Goal: Task Accomplishment & Management: Complete application form

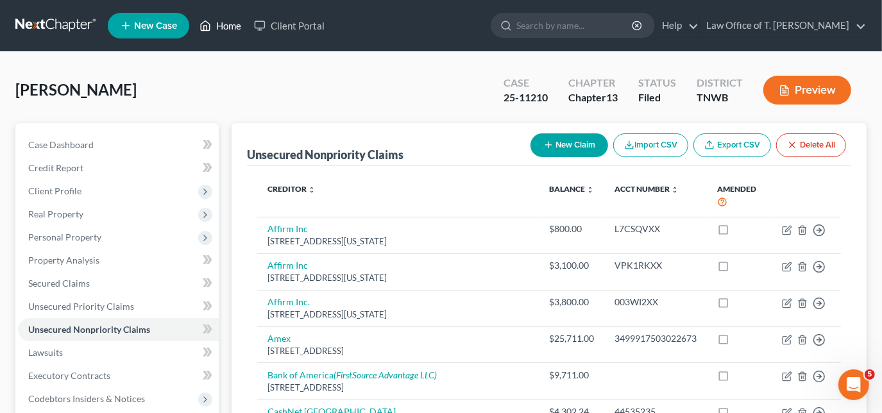
click at [237, 31] on link "Home" at bounding box center [220, 25] width 54 height 23
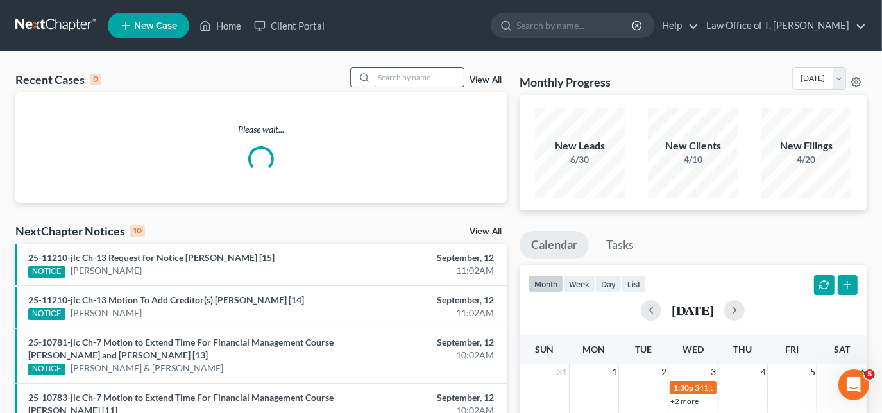
click at [415, 79] on input "search" at bounding box center [419, 77] width 90 height 19
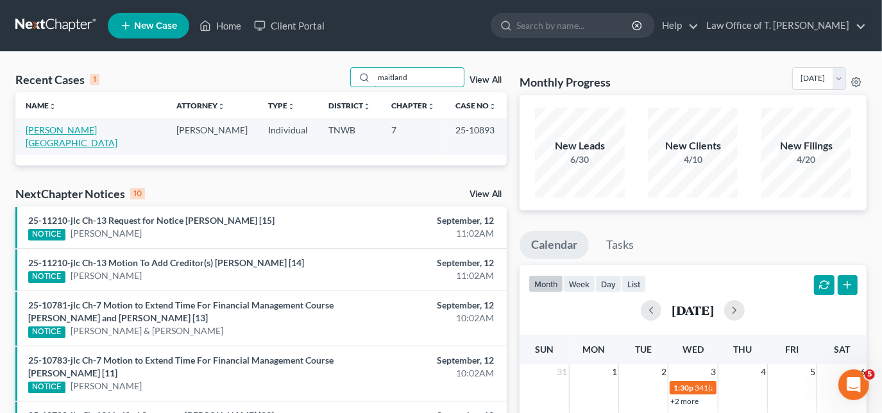
type input "maitland"
click at [69, 132] on link "[PERSON_NAME][GEOGRAPHIC_DATA]" at bounding box center [72, 136] width 92 height 24
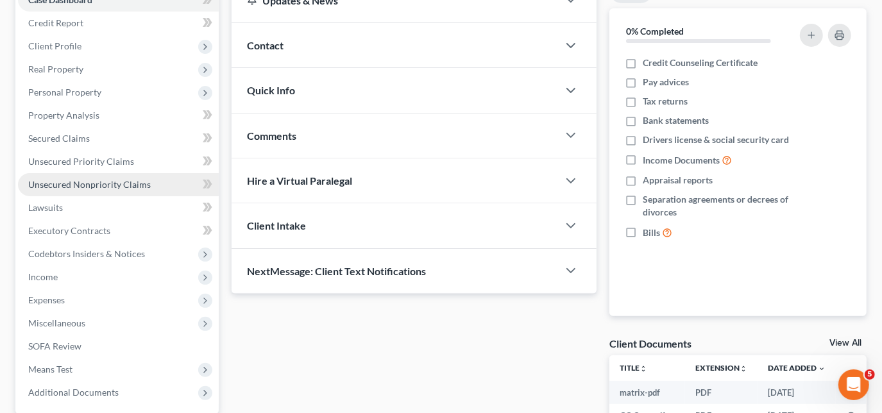
scroll to position [174, 0]
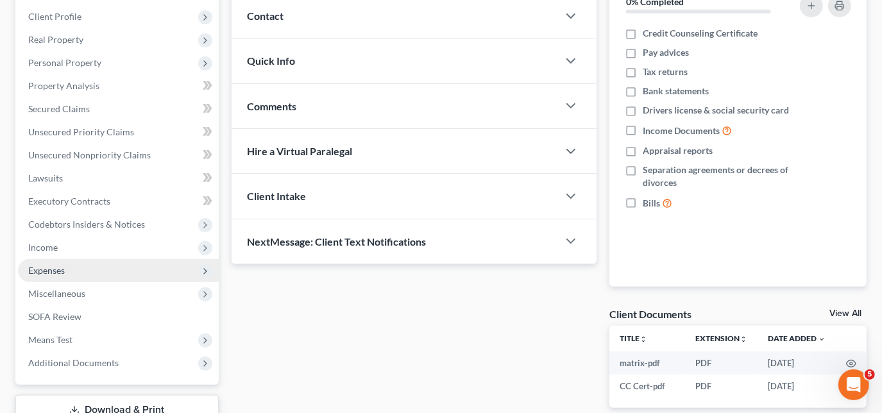
click at [63, 275] on span "Expenses" at bounding box center [118, 270] width 201 height 23
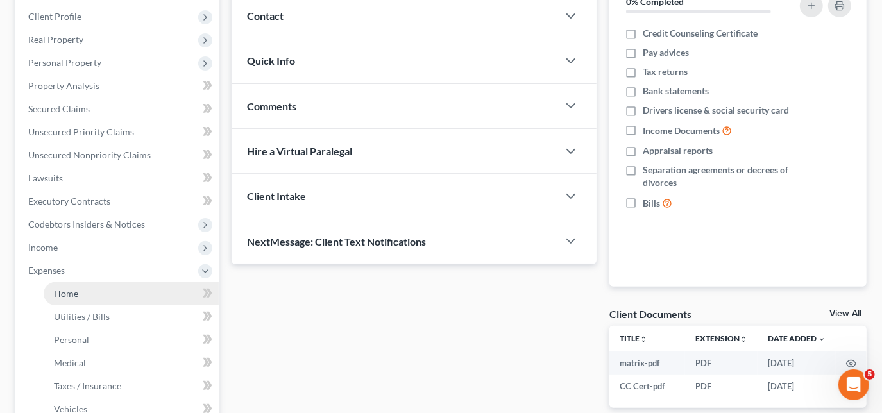
click at [65, 288] on span "Home" at bounding box center [66, 293] width 24 height 11
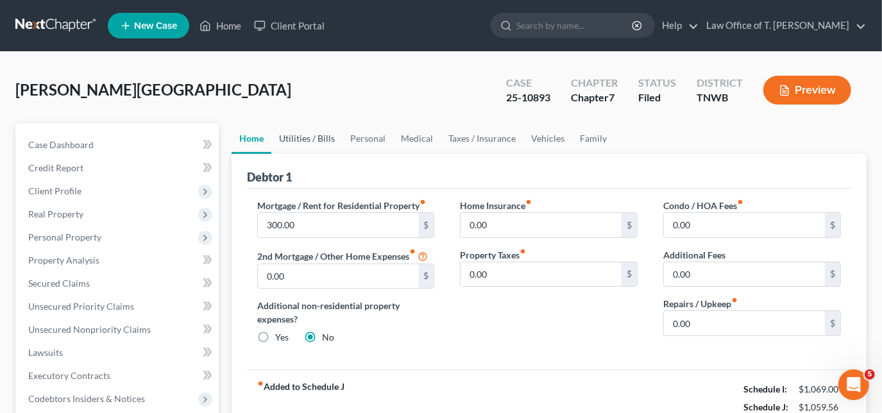
click at [305, 138] on link "Utilities / Bills" at bounding box center [306, 138] width 71 height 31
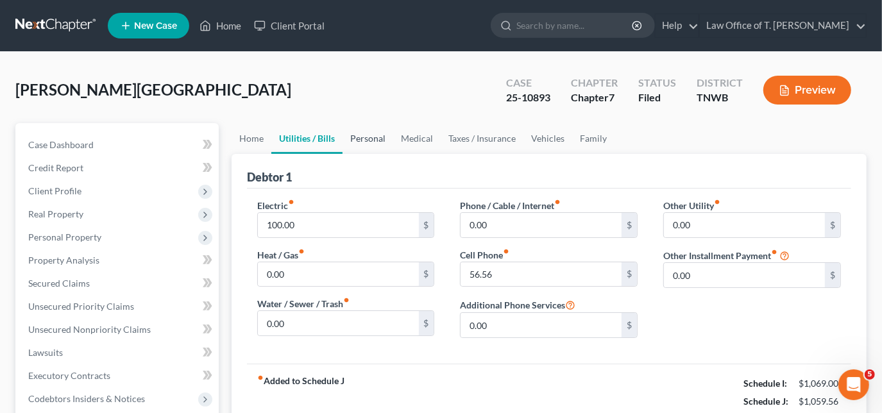
click at [360, 140] on link "Personal" at bounding box center [367, 138] width 51 height 31
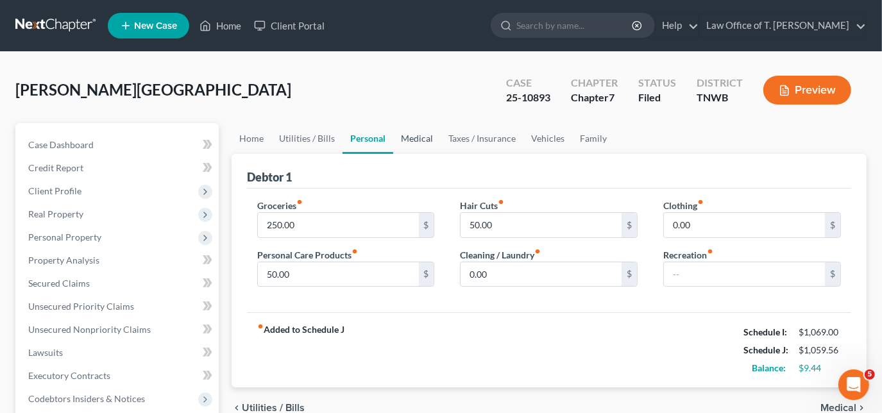
click at [416, 140] on link "Medical" at bounding box center [416, 138] width 47 height 31
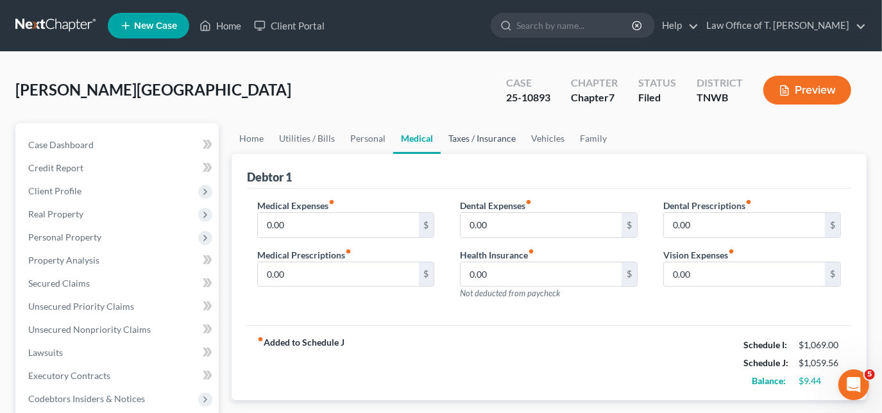
click at [462, 142] on link "Taxes / Insurance" at bounding box center [481, 138] width 83 height 31
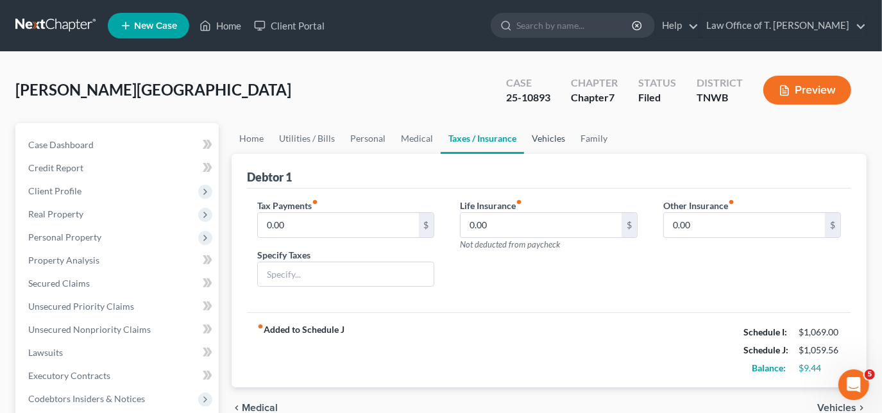
click at [537, 138] on link "Vehicles" at bounding box center [548, 138] width 49 height 31
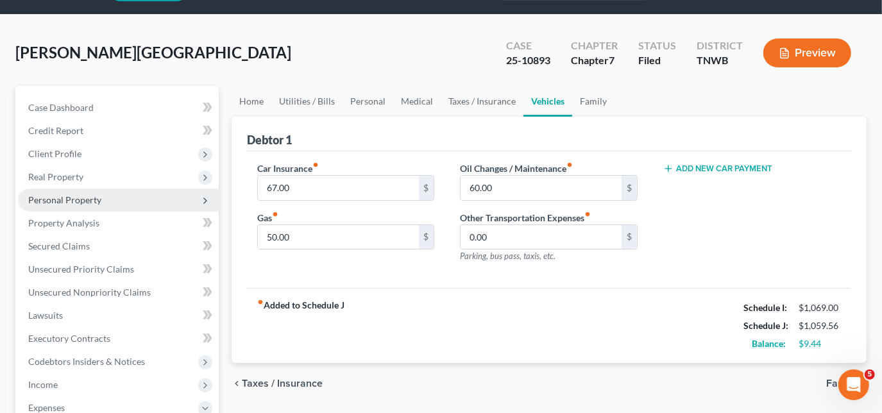
scroll to position [58, 0]
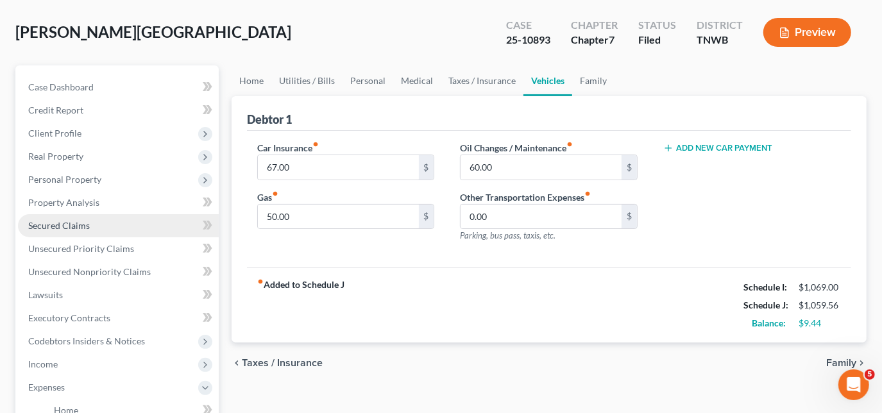
click at [68, 220] on span "Secured Claims" at bounding box center [59, 225] width 62 height 11
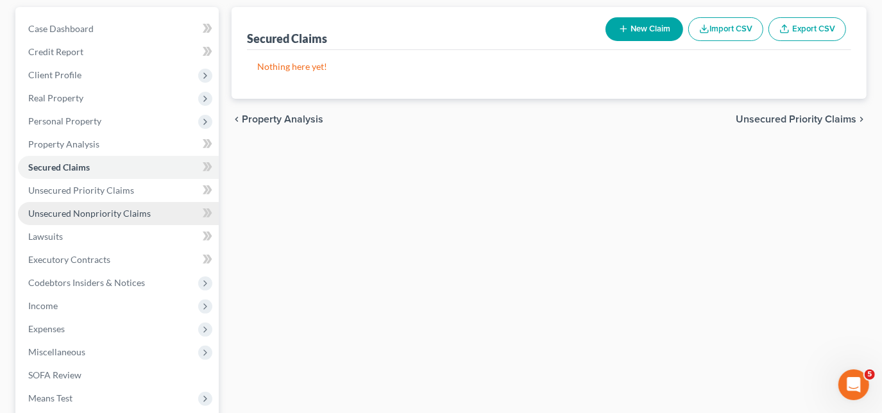
scroll to position [174, 0]
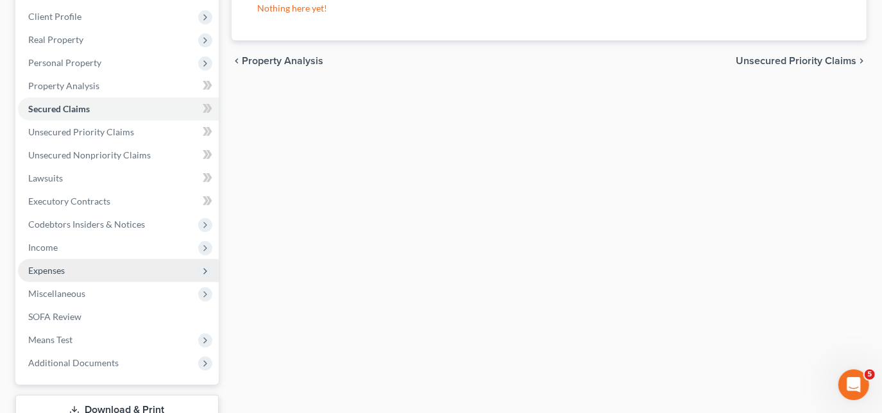
click at [51, 272] on span "Expenses" at bounding box center [46, 270] width 37 height 11
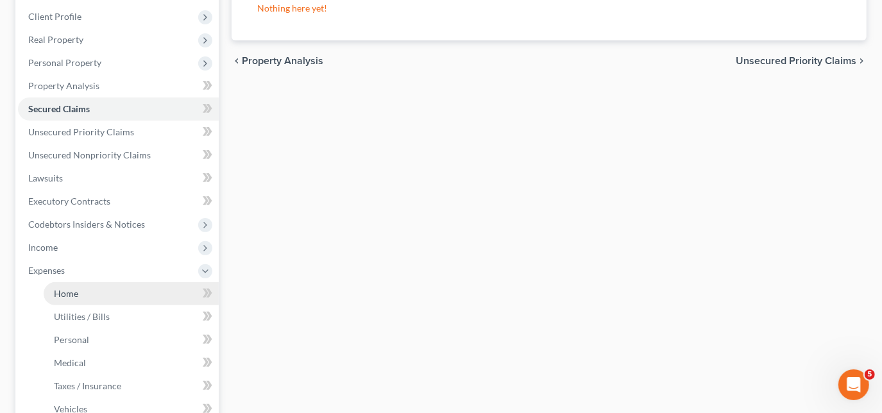
click at [69, 285] on link "Home" at bounding box center [131, 293] width 175 height 23
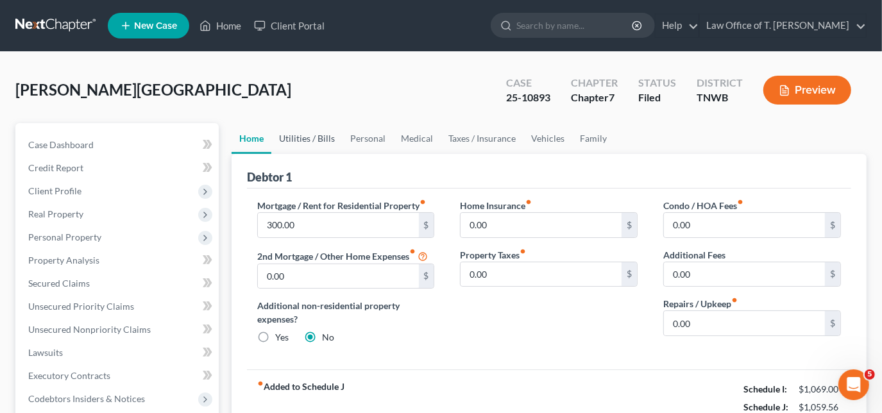
click at [326, 140] on link "Utilities / Bills" at bounding box center [306, 138] width 71 height 31
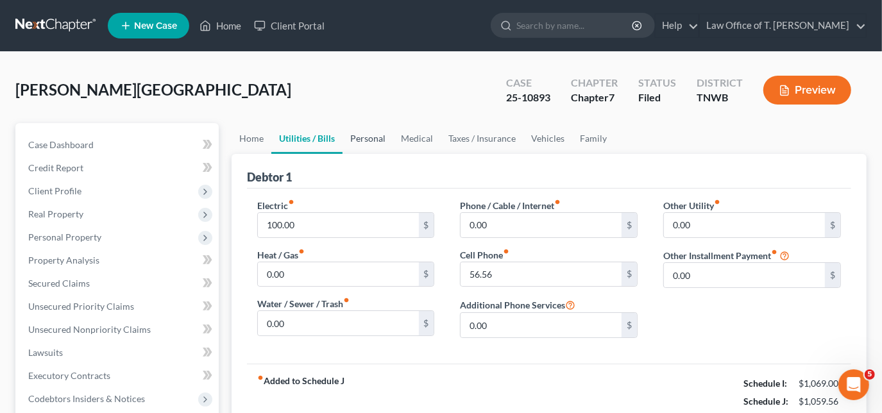
click at [374, 133] on link "Personal" at bounding box center [367, 138] width 51 height 31
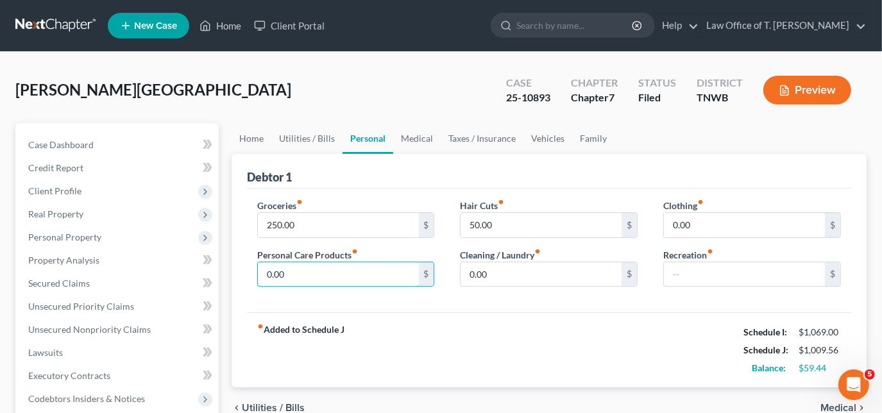
type input "0.00"
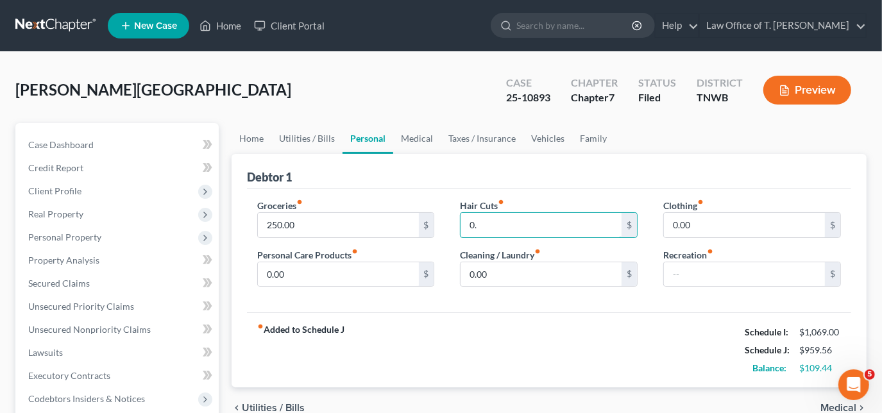
type input "0.00"
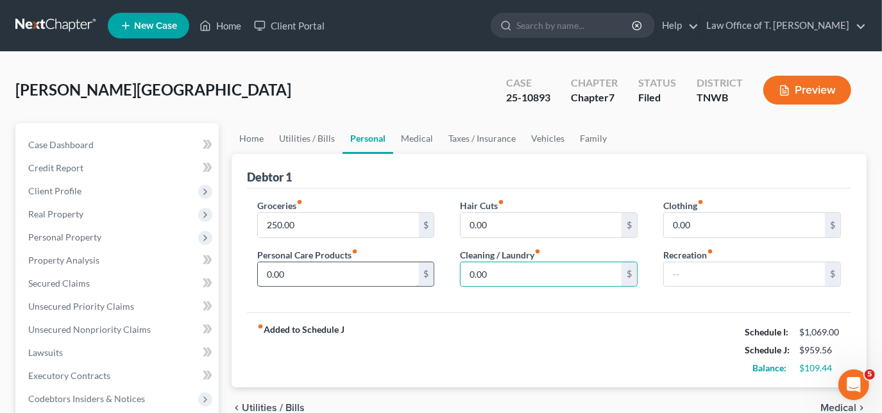
click at [293, 267] on input "0.00" at bounding box center [338, 274] width 161 height 24
type input "1"
click at [308, 213] on input "250.00" at bounding box center [338, 225] width 161 height 24
click at [349, 222] on input "263.00" at bounding box center [338, 225] width 161 height 24
type input "300.00"
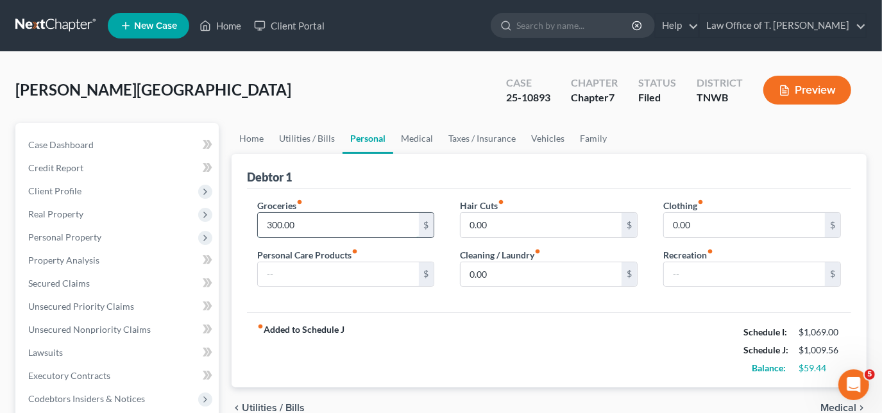
click at [335, 224] on input "300.00" at bounding box center [338, 225] width 161 height 24
click at [314, 133] on link "Utilities / Bills" at bounding box center [306, 138] width 71 height 31
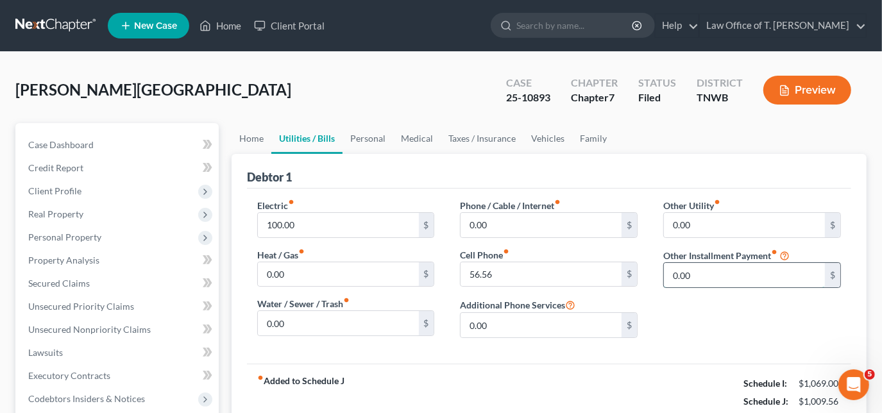
drag, startPoint x: 701, startPoint y: 276, endPoint x: 760, endPoint y: 274, distance: 59.0
click at [702, 276] on input "0.00" at bounding box center [744, 275] width 161 height 24
type input "87.00"
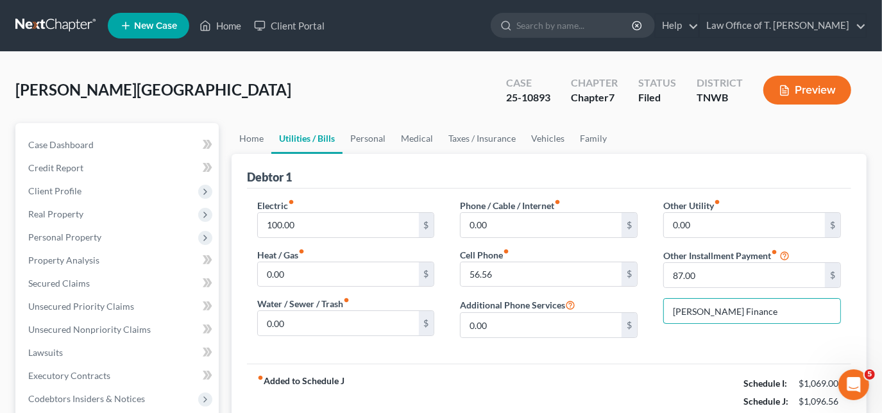
type input "[PERSON_NAME] Finance"
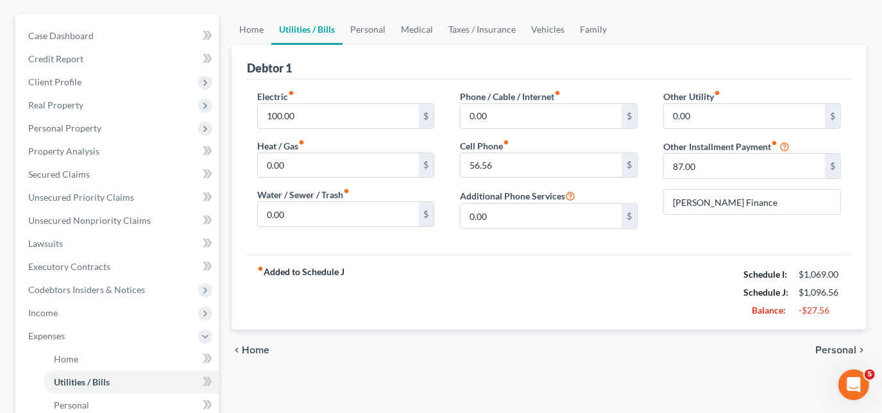
scroll to position [76, 0]
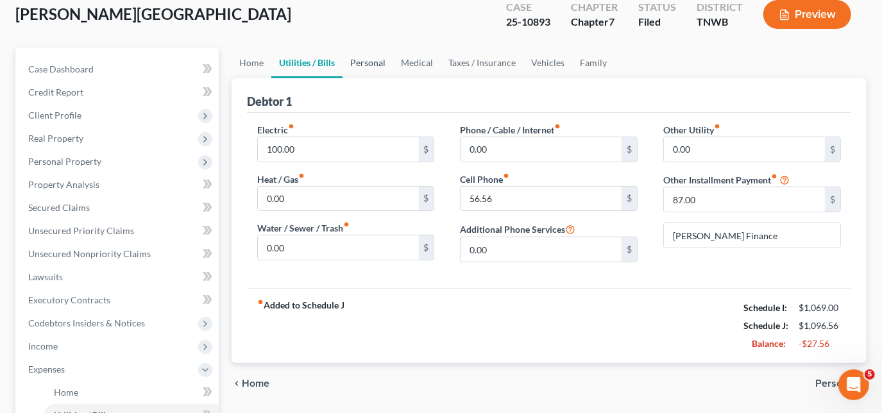
click at [371, 60] on link "Personal" at bounding box center [367, 62] width 51 height 31
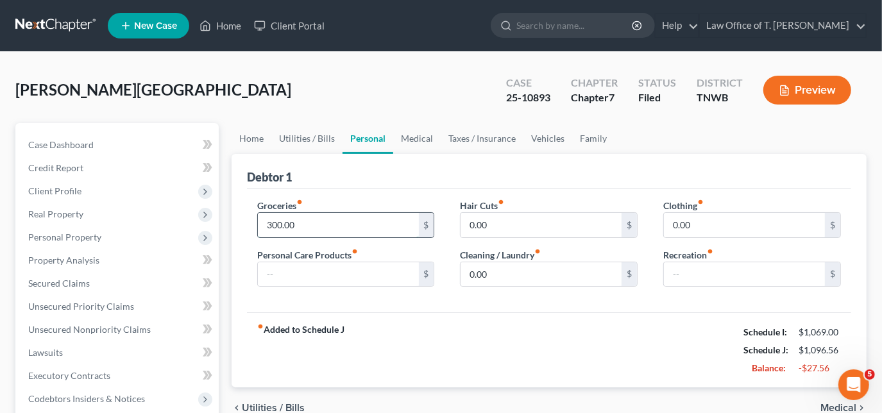
click at [359, 233] on input "300.00" at bounding box center [338, 225] width 161 height 24
click at [355, 228] on input "280.00" at bounding box center [338, 225] width 161 height 24
click at [331, 219] on input "270.00" at bounding box center [338, 225] width 161 height 24
click at [331, 219] on input "265.00" at bounding box center [338, 225] width 161 height 24
click at [351, 223] on input "263.00" at bounding box center [338, 225] width 161 height 24
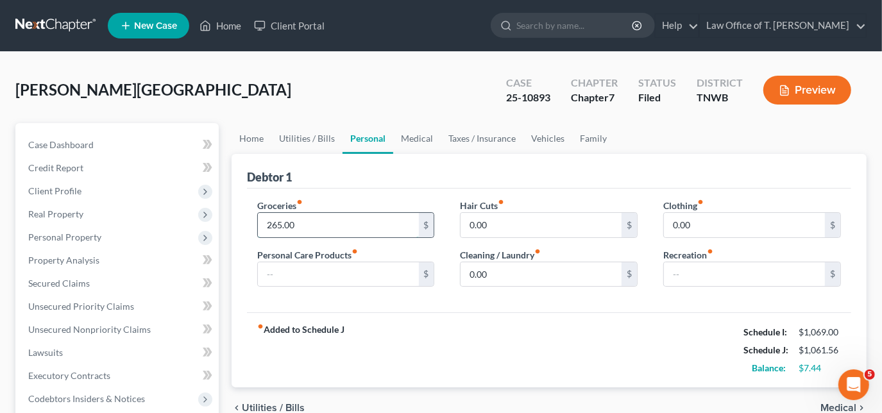
type input "265.00"
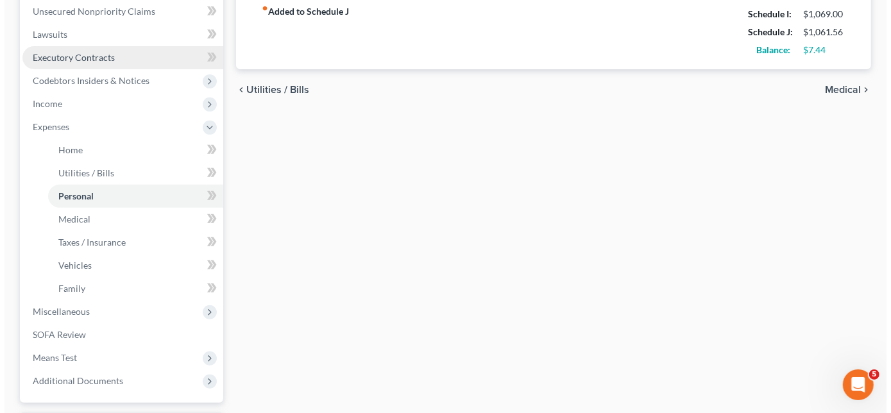
scroll to position [196, 0]
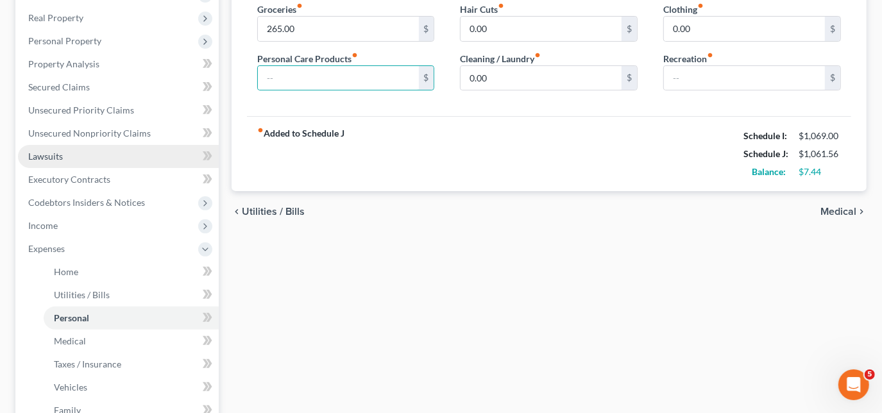
click at [58, 157] on span "Lawsuits" at bounding box center [45, 156] width 35 height 11
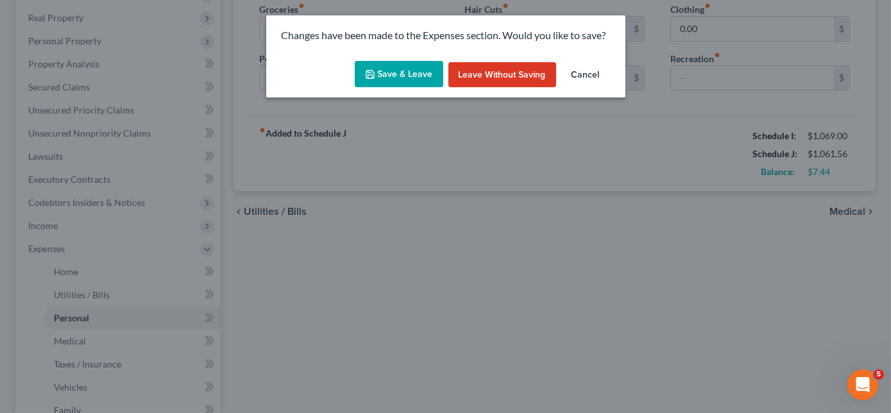
click at [403, 73] on button "Save & Leave" at bounding box center [399, 74] width 88 height 27
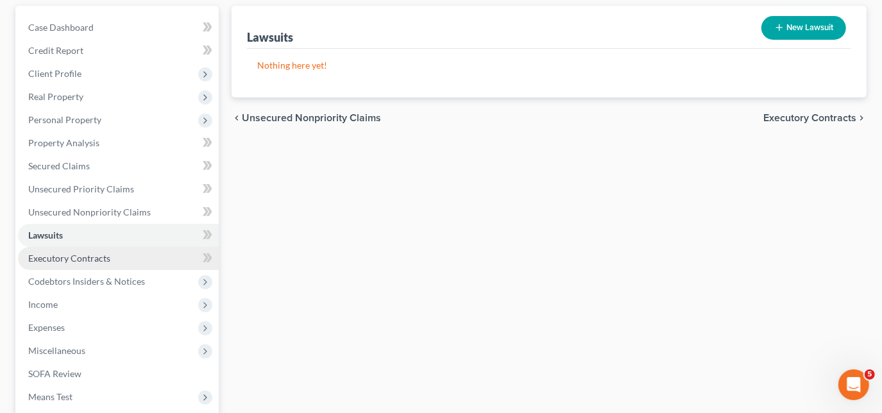
scroll to position [233, 0]
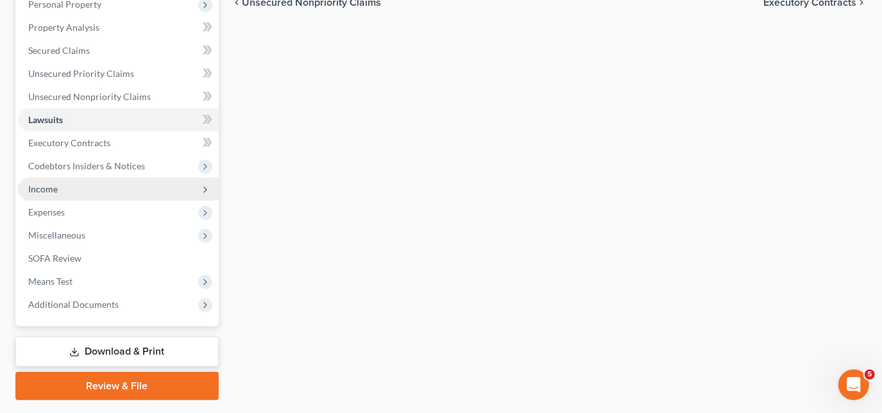
click at [49, 192] on span "Income" at bounding box center [42, 188] width 29 height 11
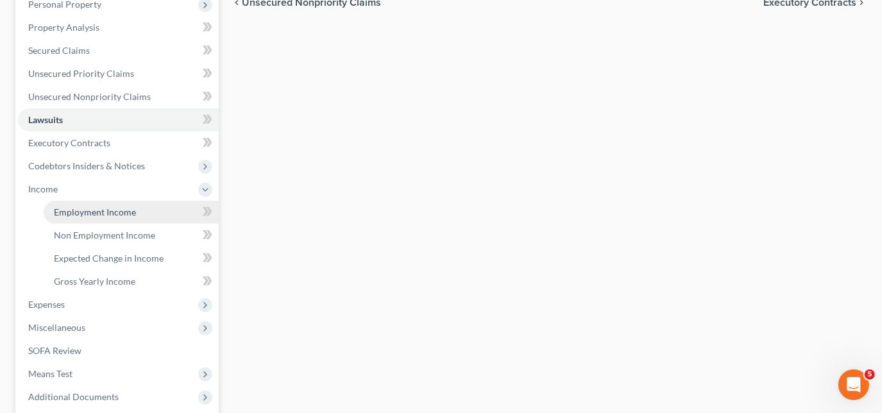
click at [75, 206] on span "Employment Income" at bounding box center [95, 211] width 82 height 11
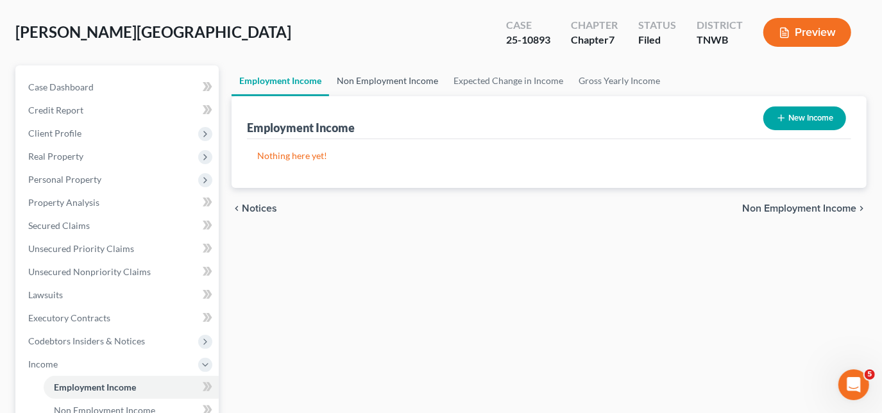
click at [390, 81] on link "Non Employment Income" at bounding box center [387, 80] width 117 height 31
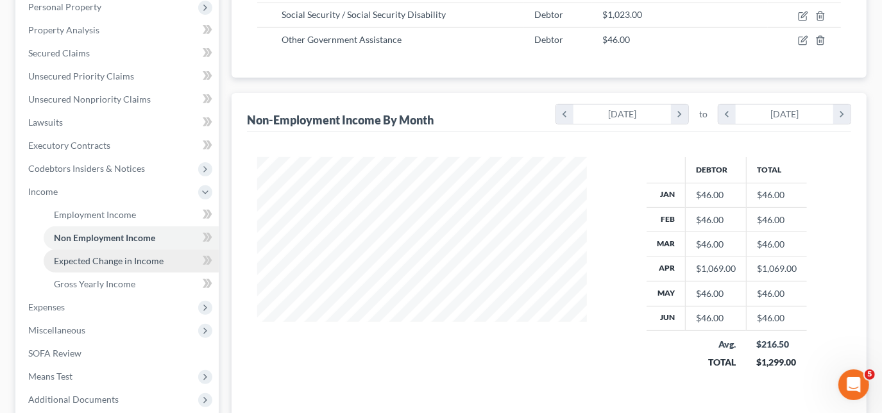
scroll to position [233, 0]
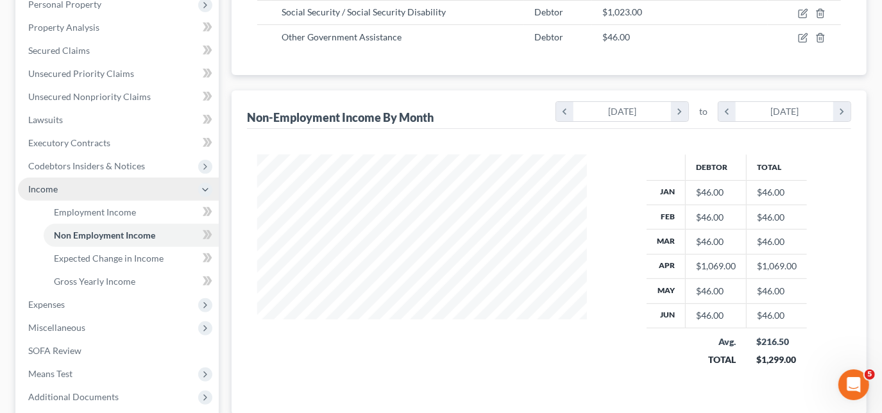
click at [56, 186] on span "Income" at bounding box center [42, 188] width 29 height 11
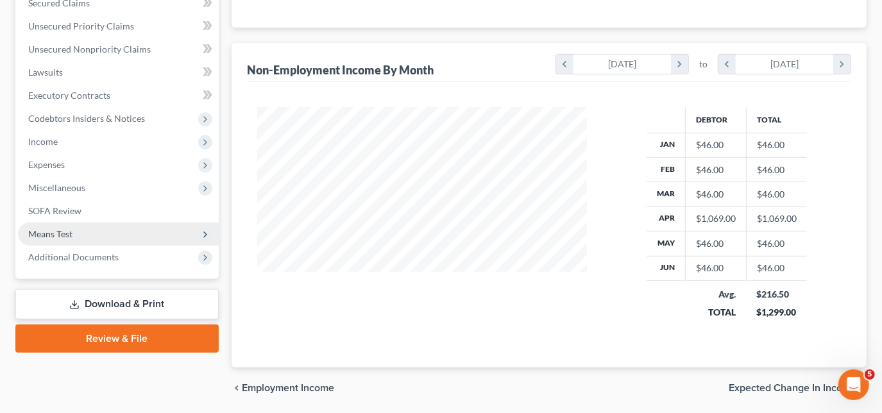
scroll to position [321, 0]
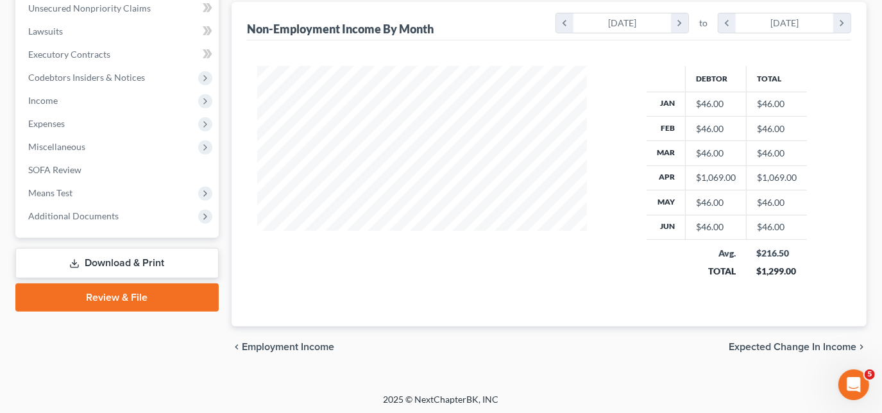
click at [124, 261] on link "Download & Print" at bounding box center [116, 263] width 203 height 30
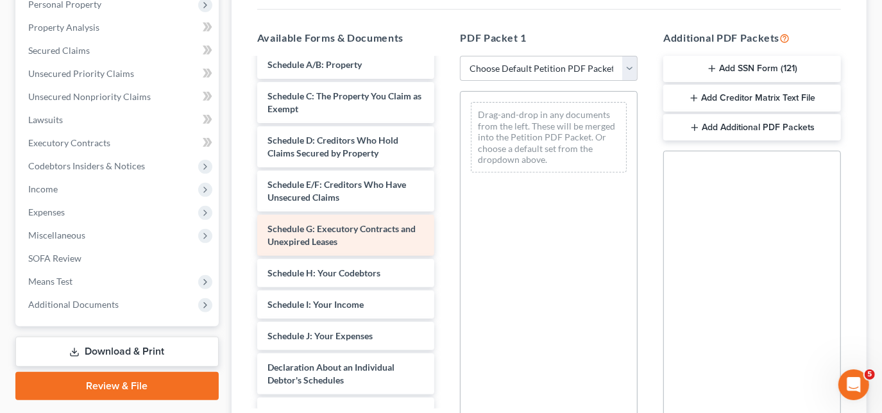
scroll to position [174, 0]
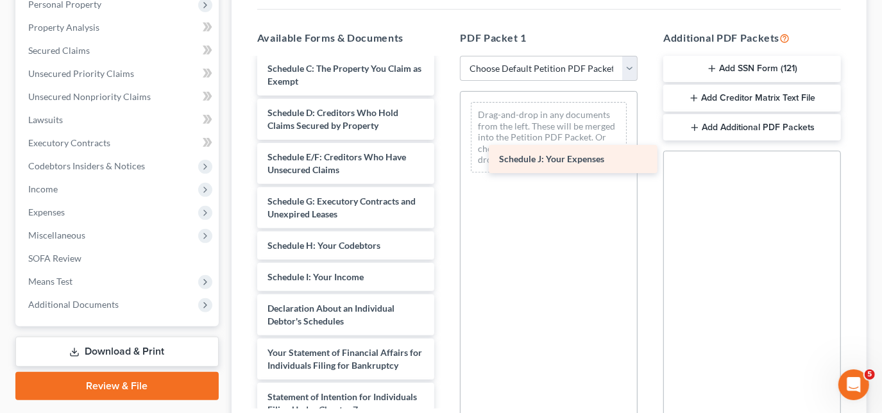
drag, startPoint x: 307, startPoint y: 319, endPoint x: 539, endPoint y: 159, distance: 281.5
click at [445, 159] on div "Schedule J: Your Expenses matrix-pdf CC Cert-pdf Voluntary Petition for Individ…" at bounding box center [346, 252] width 198 height 735
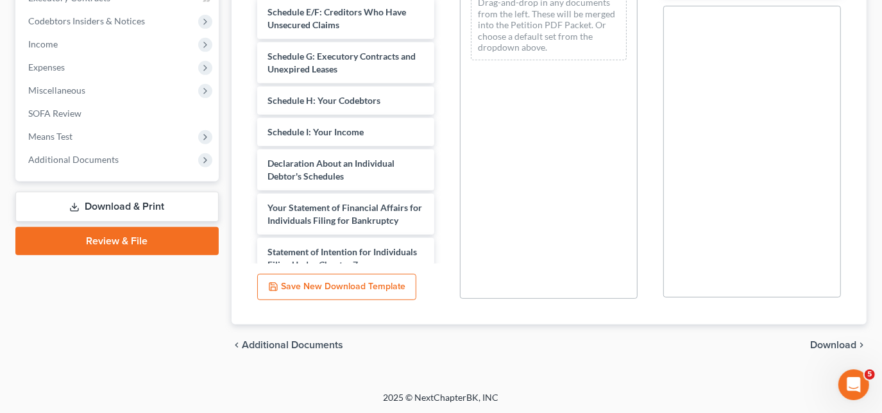
click at [826, 348] on span "Download" at bounding box center [833, 345] width 46 height 10
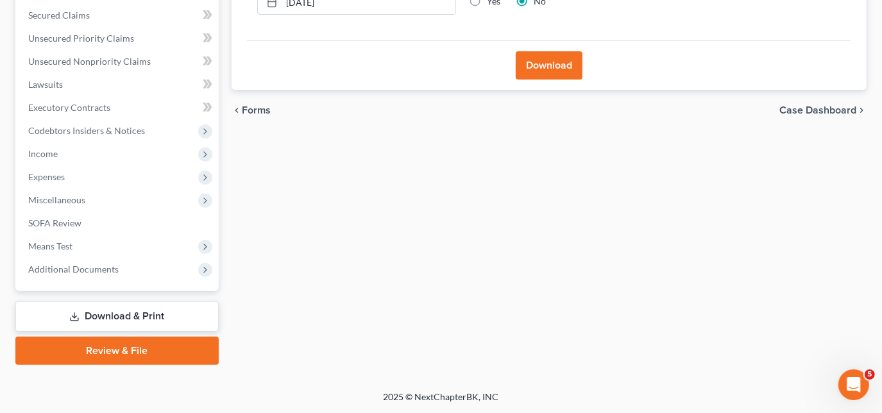
click at [569, 62] on button "Download" at bounding box center [548, 65] width 67 height 28
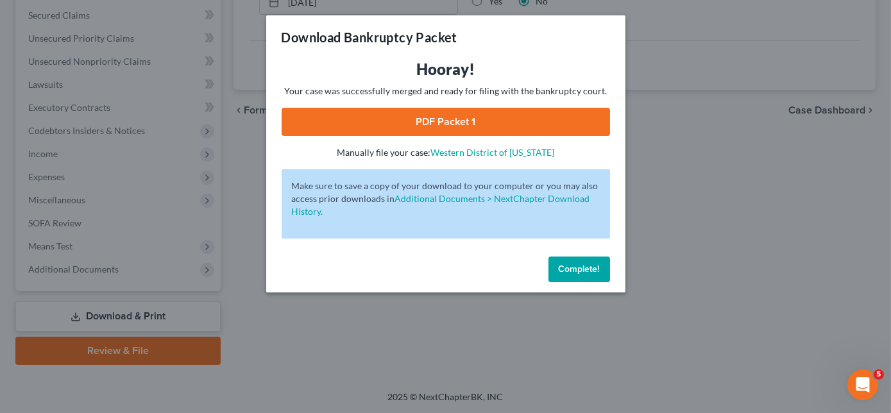
click at [504, 126] on link "PDF Packet 1" at bounding box center [445, 122] width 328 height 28
